Goal: Use online tool/utility: Use online tool/utility

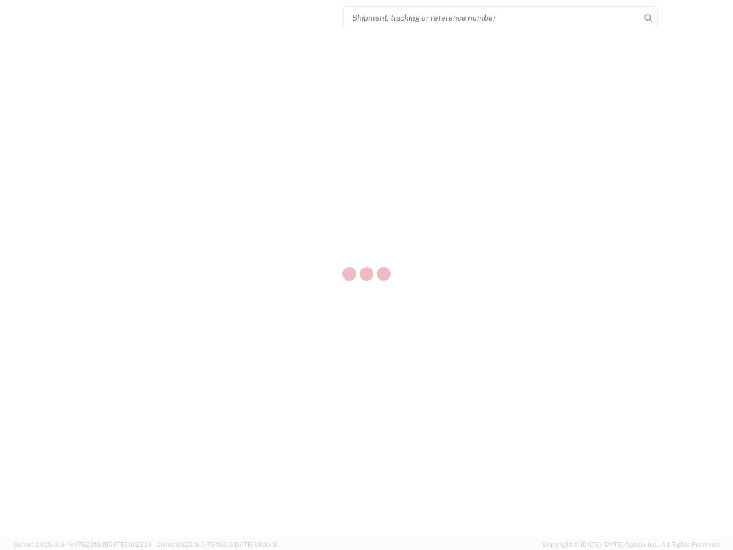
select select "US"
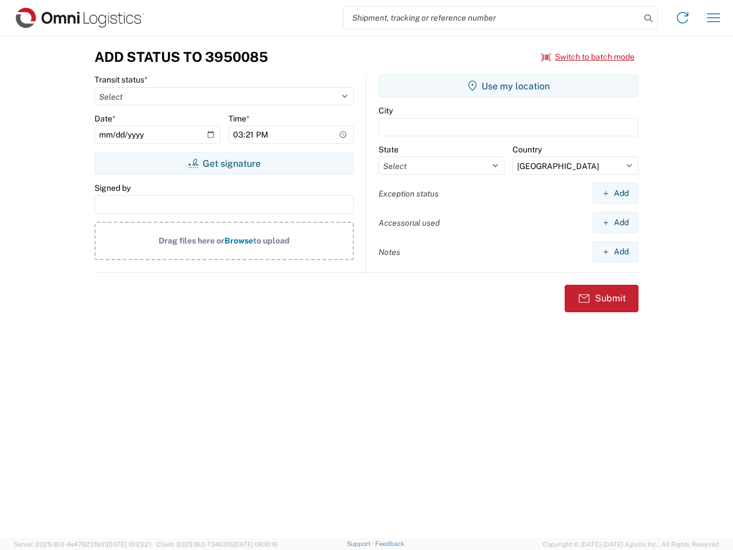
click at [492, 18] on input "search" at bounding box center [492, 18] width 297 height 22
click at [648, 18] on icon at bounding box center [648, 18] width 16 height 16
click at [683, 18] on icon at bounding box center [682, 18] width 18 height 18
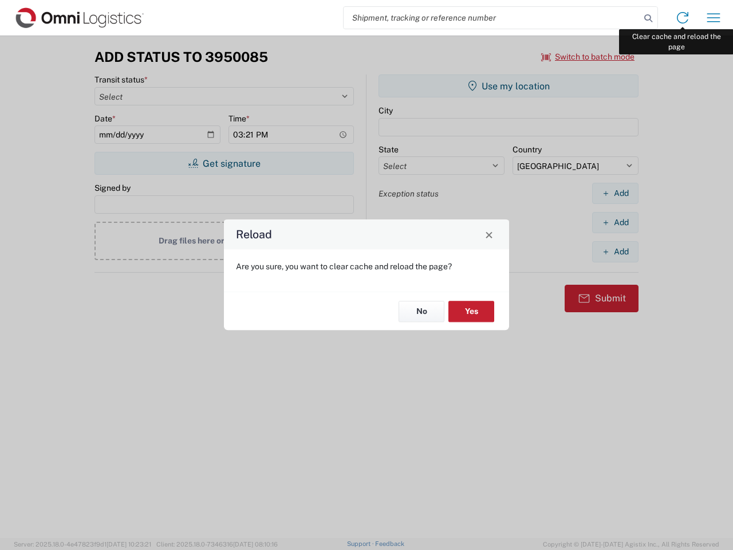
click at [713, 18] on div "Reload Are you sure, you want to clear cache and reload the page? No Yes" at bounding box center [366, 275] width 733 height 550
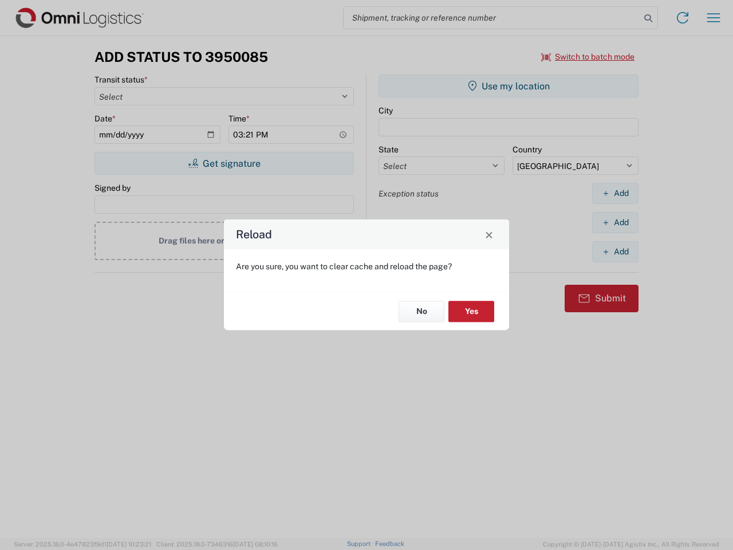
click at [588, 57] on div "Reload Are you sure, you want to clear cache and reload the page? No Yes" at bounding box center [366, 275] width 733 height 550
click at [224, 163] on div "Reload Are you sure, you want to clear cache and reload the page? No Yes" at bounding box center [366, 275] width 733 height 550
click at [508, 86] on div "Reload Are you sure, you want to clear cache and reload the page? No Yes" at bounding box center [366, 275] width 733 height 550
click at [615, 193] on div "Reload Are you sure, you want to clear cache and reload the page? No Yes" at bounding box center [366, 275] width 733 height 550
click at [615, 222] on div "Reload Are you sure, you want to clear cache and reload the page? No Yes" at bounding box center [366, 275] width 733 height 550
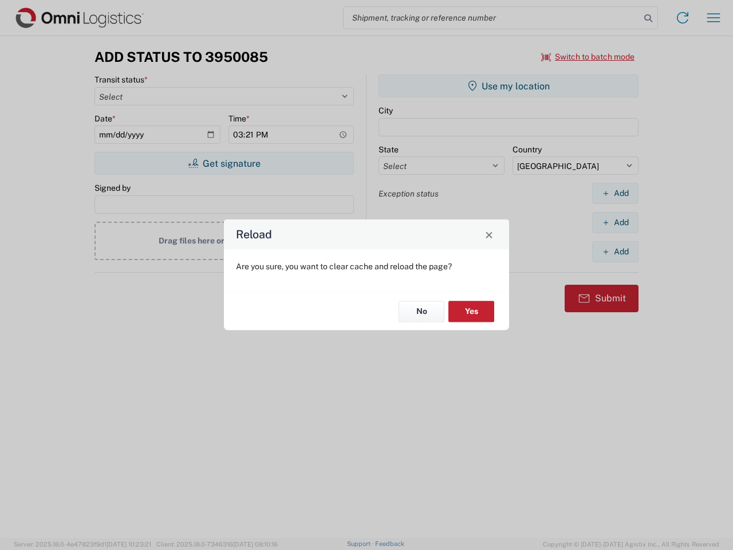
click at [615, 251] on div "Reload Are you sure, you want to clear cache and reload the page? No Yes" at bounding box center [366, 275] width 733 height 550
